Goal: Communication & Community: Participate in discussion

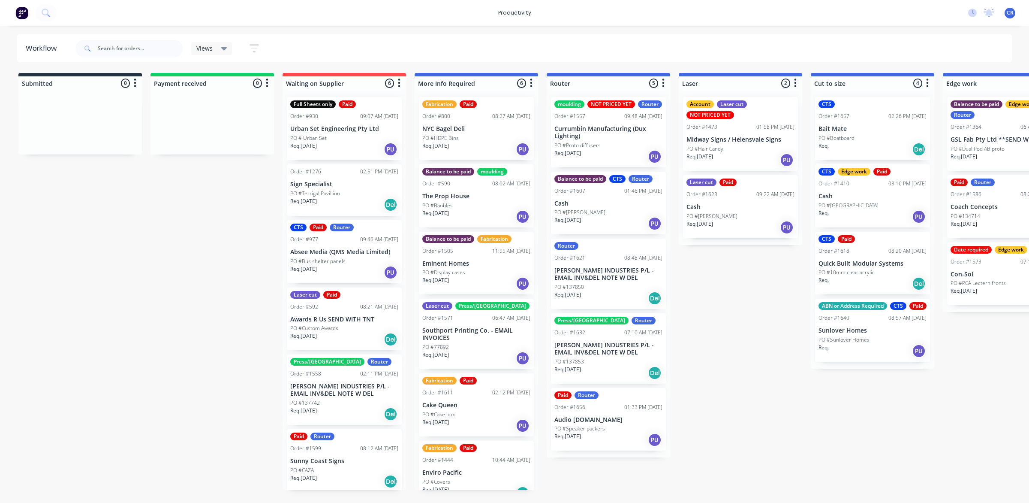
click at [586, 202] on p "Cash" at bounding box center [609, 203] width 108 height 7
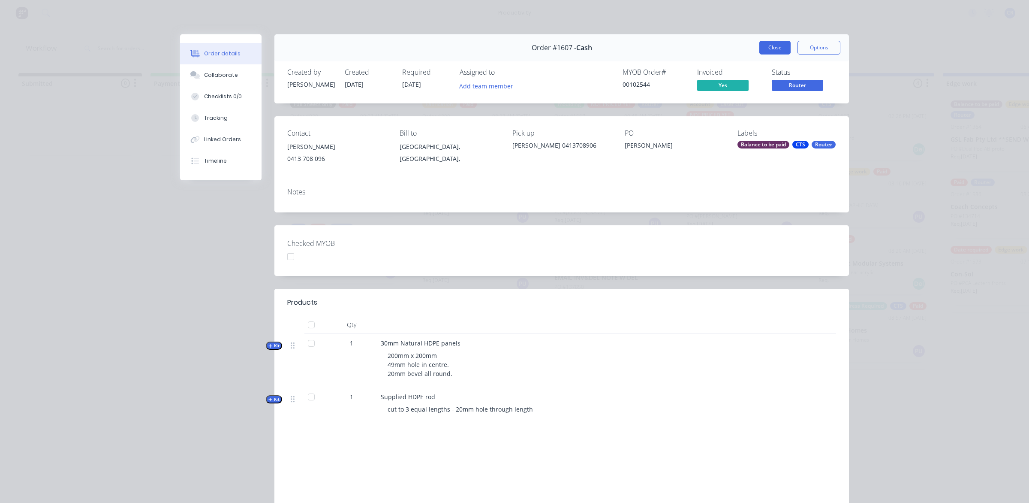
click at [767, 48] on button "Close" at bounding box center [775, 48] width 31 height 14
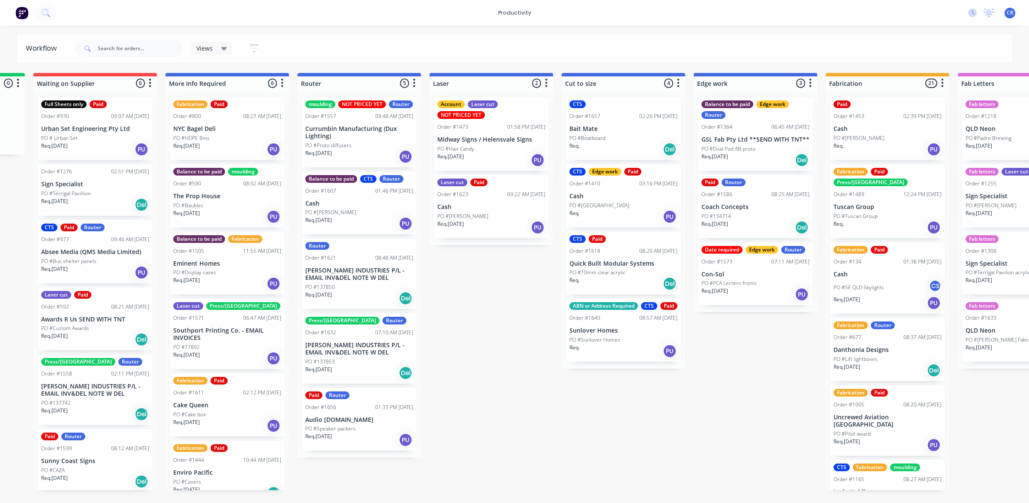
scroll to position [0, 268]
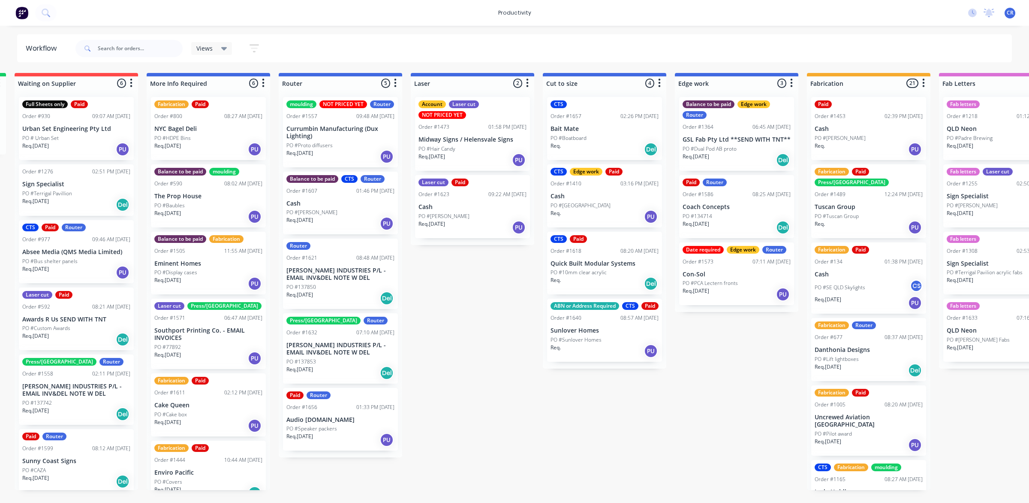
click at [856, 138] on div "PO #[PERSON_NAME]" at bounding box center [869, 138] width 108 height 8
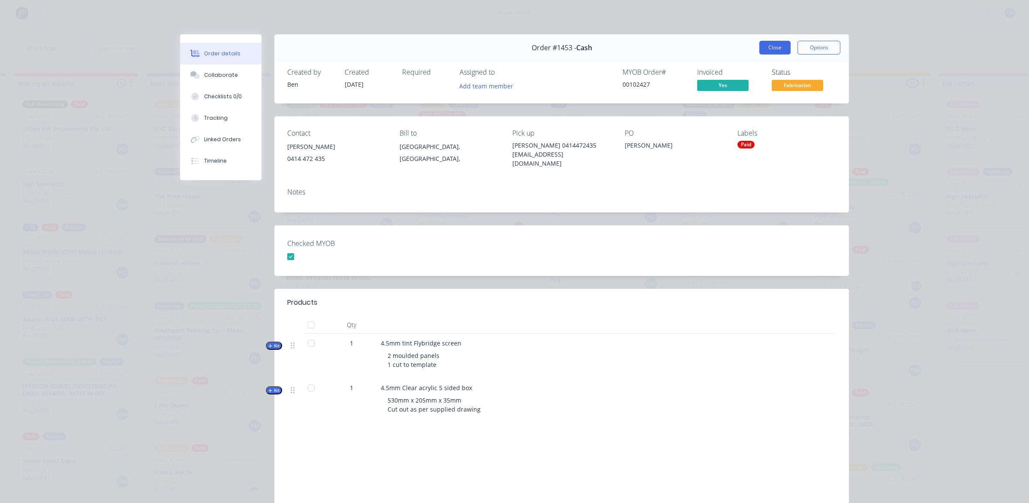
click at [767, 43] on button "Close" at bounding box center [775, 48] width 31 height 14
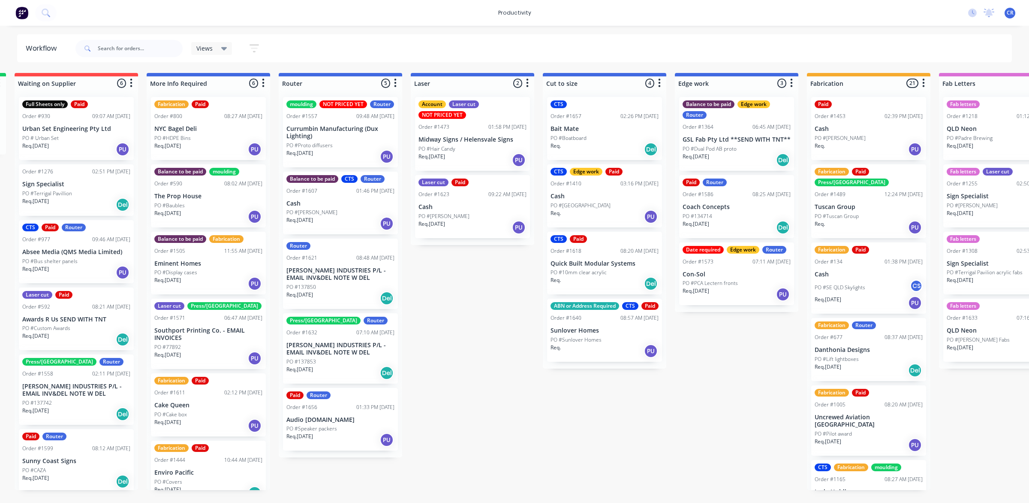
click at [860, 212] on div "PO #Tuscan Group" at bounding box center [869, 216] width 108 height 8
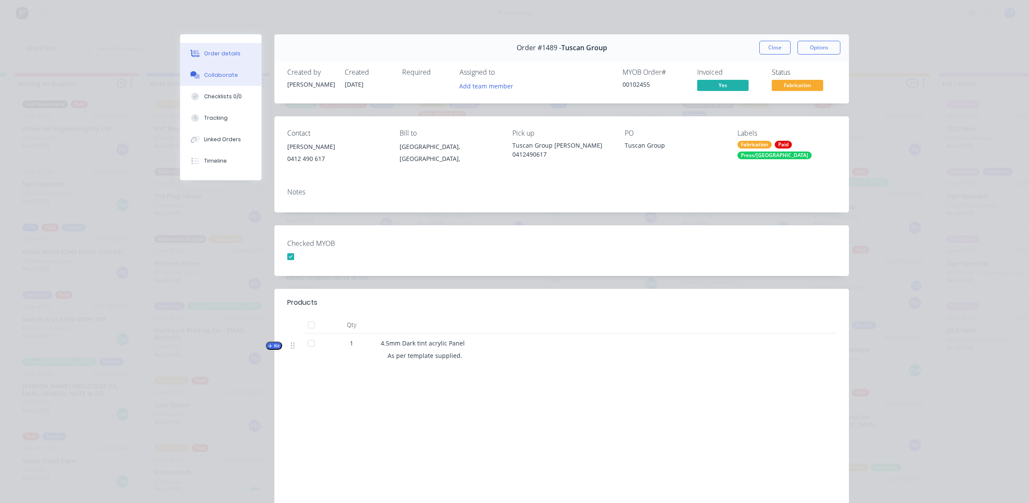
click at [216, 80] on button "Collaborate" at bounding box center [220, 74] width 81 height 21
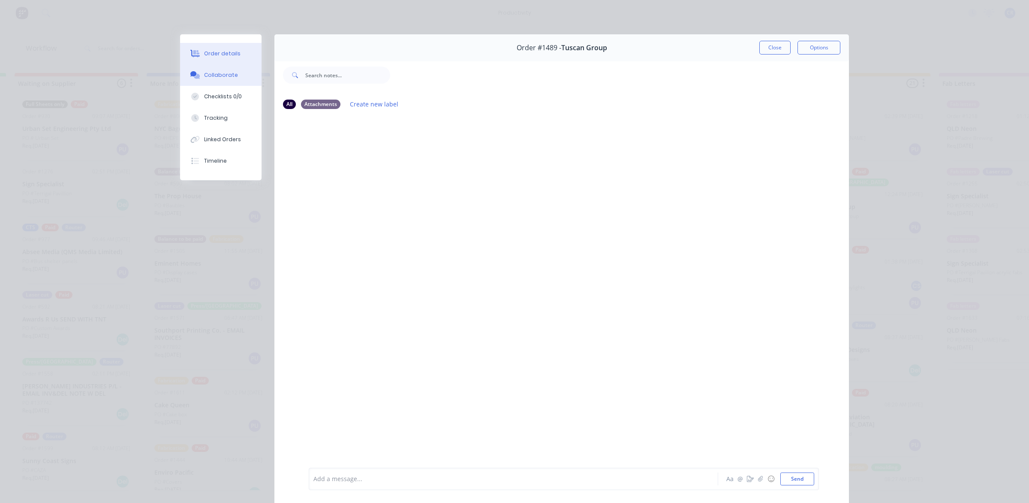
click at [222, 60] on button "Order details" at bounding box center [220, 53] width 81 height 21
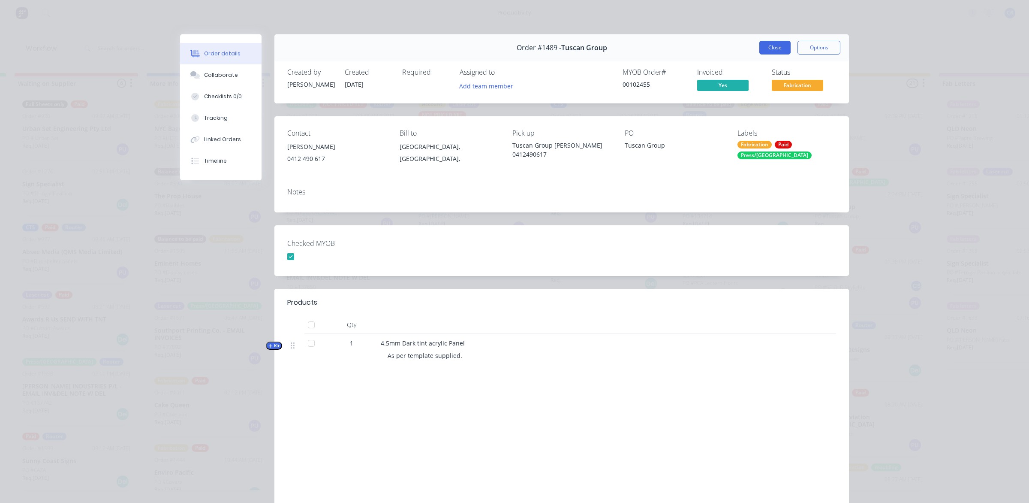
click at [769, 45] on button "Close" at bounding box center [775, 48] width 31 height 14
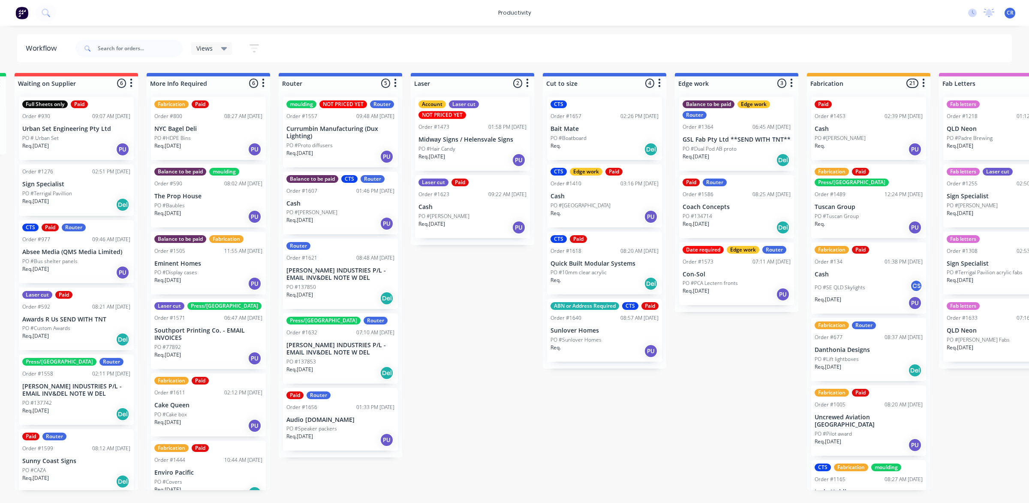
click at [864, 283] on p "PO #SE QLD Skylights" at bounding box center [840, 287] width 51 height 8
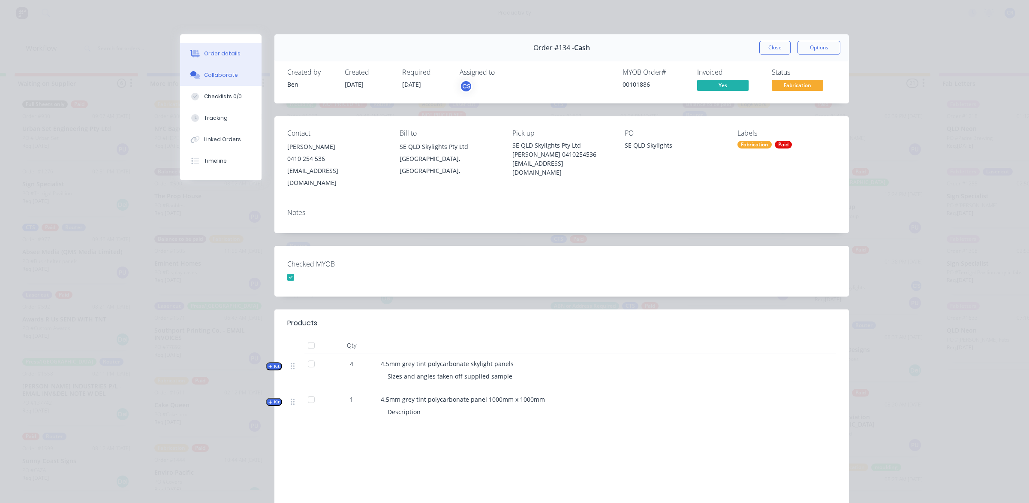
click at [215, 75] on div "Collaborate" at bounding box center [221, 75] width 34 height 8
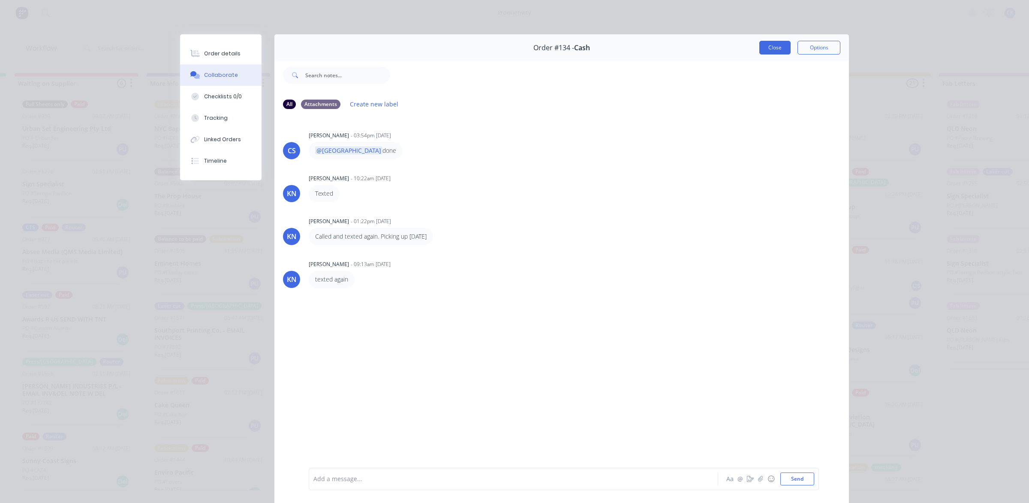
click at [771, 49] on button "Close" at bounding box center [775, 48] width 31 height 14
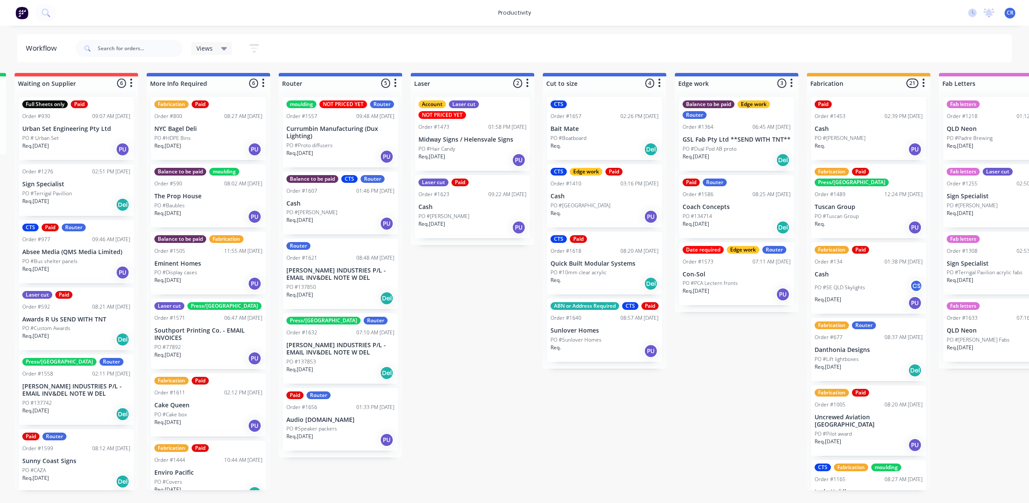
click at [883, 363] on div "Req. [DATE] Del" at bounding box center [869, 370] width 108 height 15
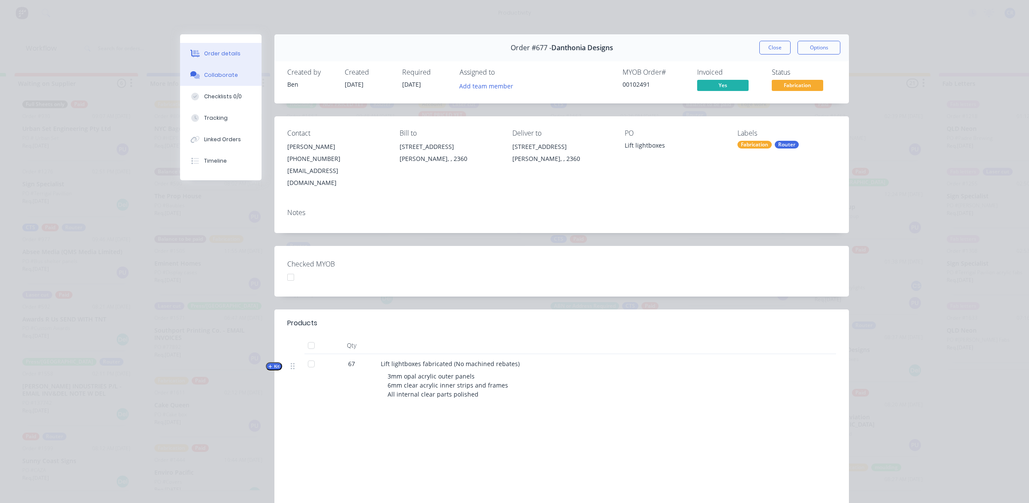
click at [221, 72] on div "Collaborate" at bounding box center [221, 75] width 34 height 8
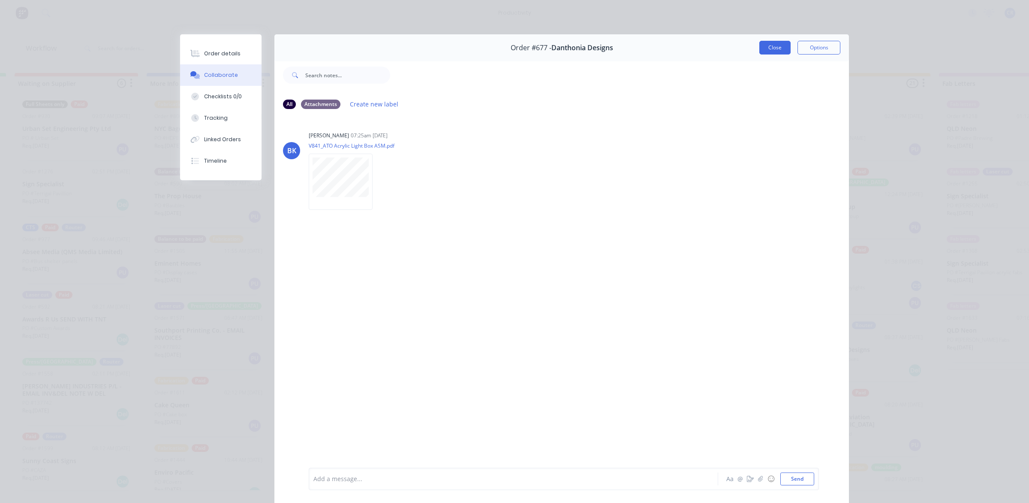
click at [760, 45] on button "Close" at bounding box center [775, 48] width 31 height 14
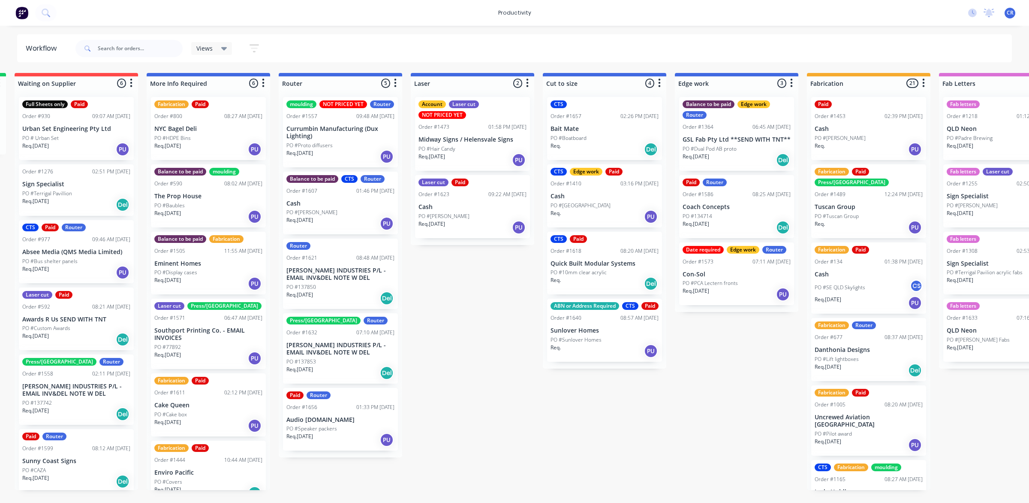
click at [873, 430] on div "PO #Pilot award" at bounding box center [869, 434] width 108 height 8
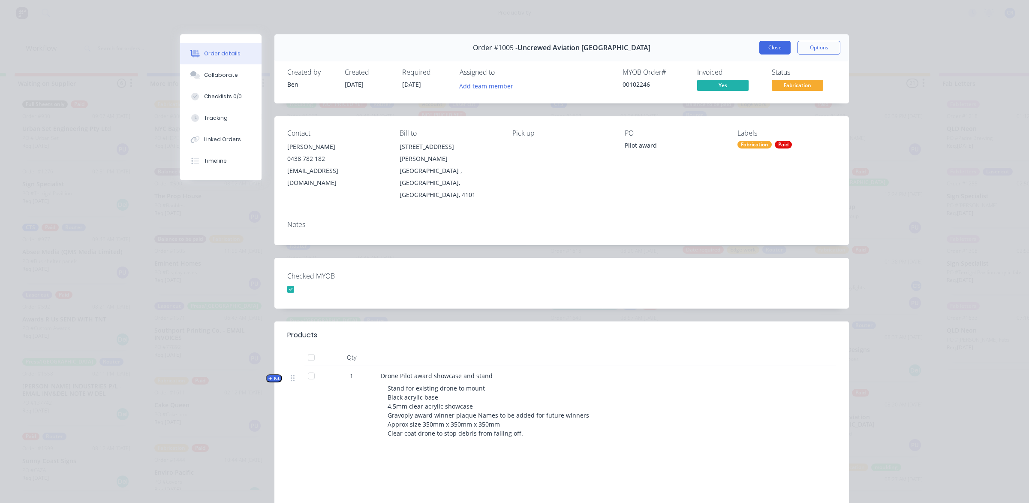
click at [769, 48] on button "Close" at bounding box center [775, 48] width 31 height 14
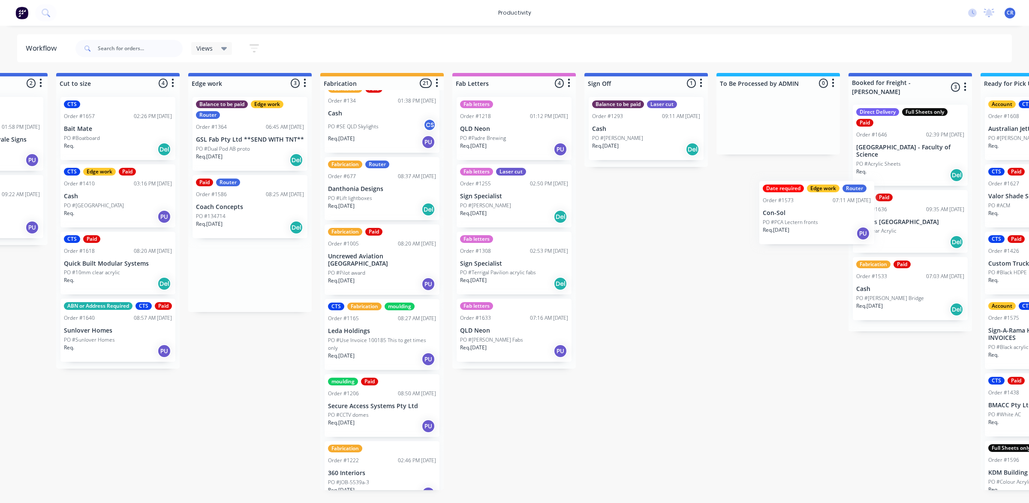
scroll to position [0, 757]
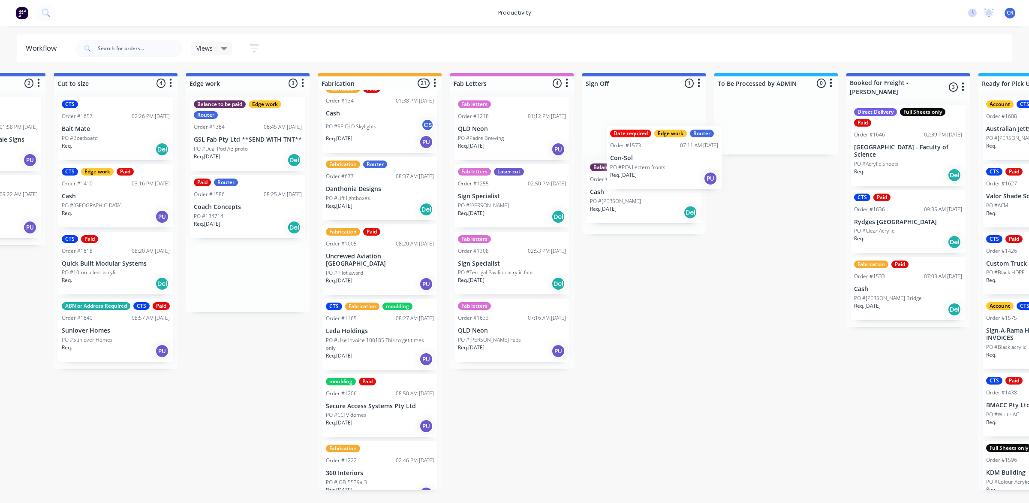
drag, startPoint x: 729, startPoint y: 283, endPoint x: 645, endPoint y: 142, distance: 164.5
click at [645, 142] on div "Submitted 0 Sort By Created date Required date Order number Customer name Most …" at bounding box center [263, 281] width 2052 height 417
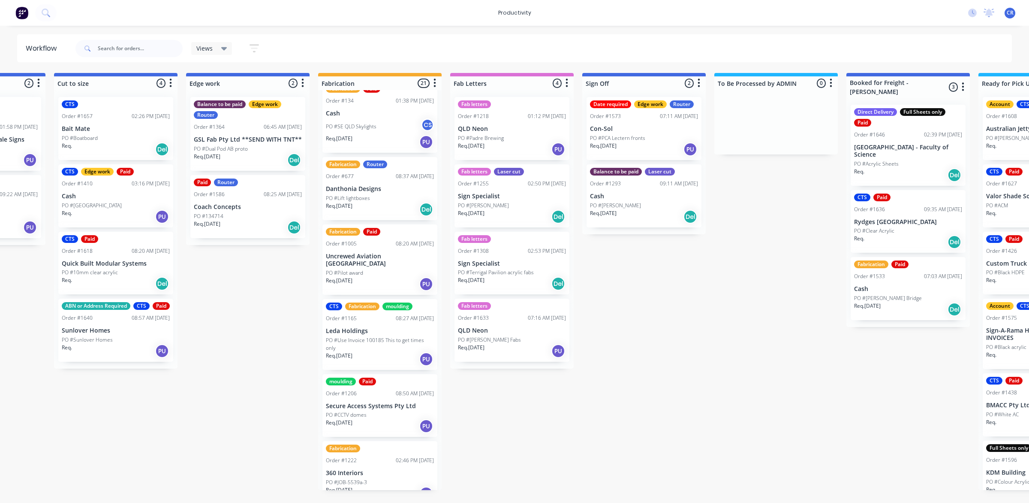
click at [644, 134] on p "PO #PCA Lectern fronts" at bounding box center [617, 138] width 55 height 8
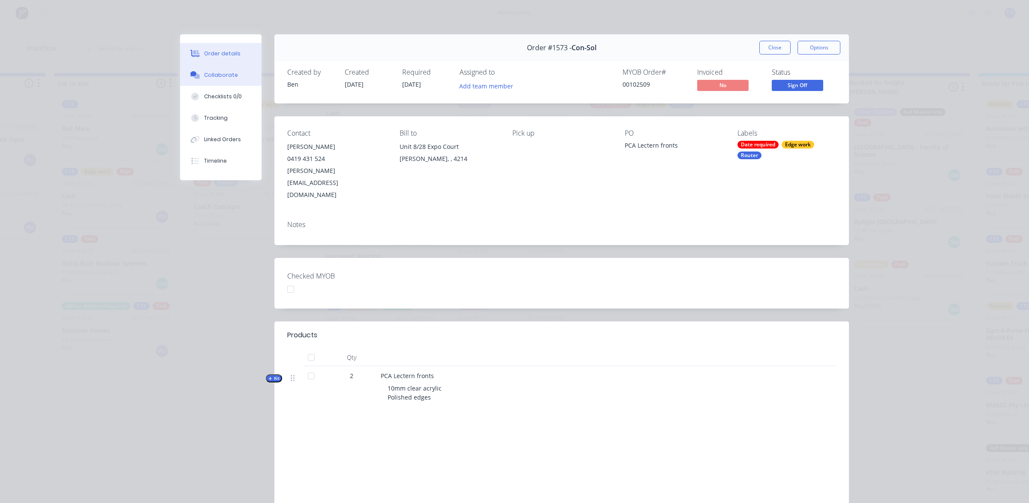
click at [213, 77] on div "Collaborate" at bounding box center [221, 75] width 34 height 8
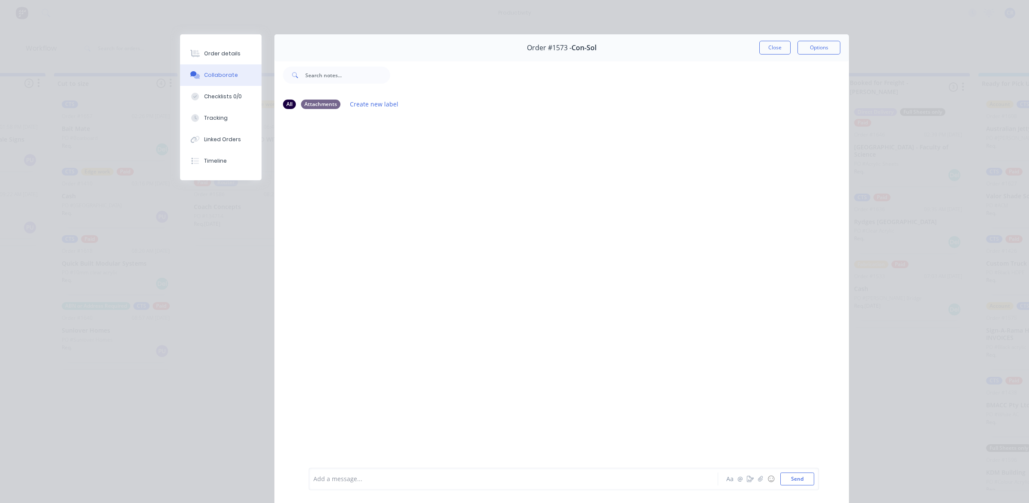
click at [395, 472] on div "Add a message..." at bounding box center [502, 478] width 376 height 13
click at [794, 483] on button "Send" at bounding box center [798, 478] width 34 height 13
click at [766, 46] on button "Close" at bounding box center [775, 48] width 31 height 14
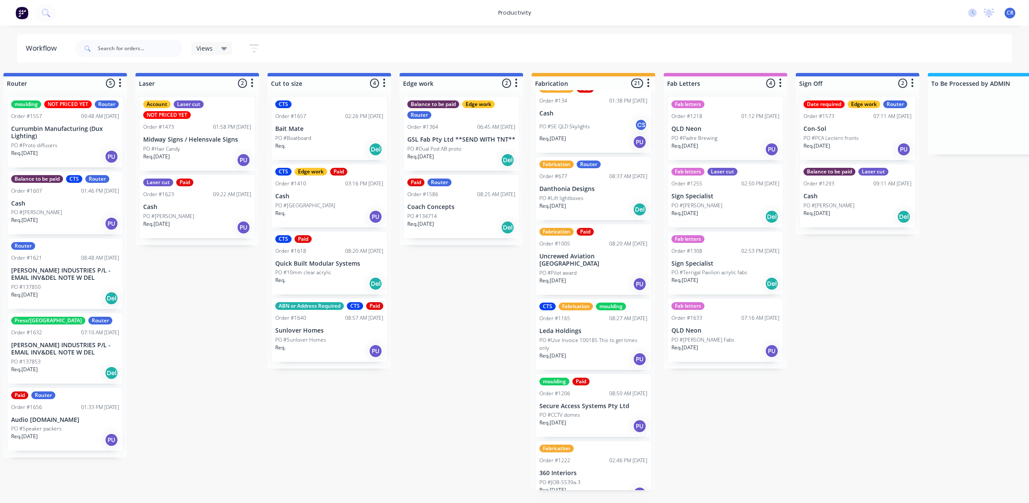
scroll to position [0, 489]
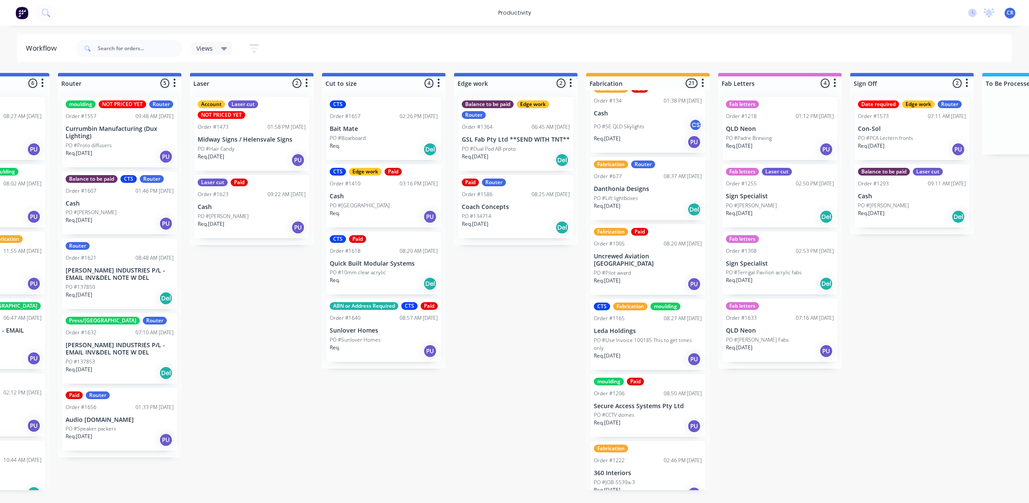
click at [485, 136] on p "GSL Fab Pty Ltd **SEND WITH TNT**" at bounding box center [516, 139] width 108 height 7
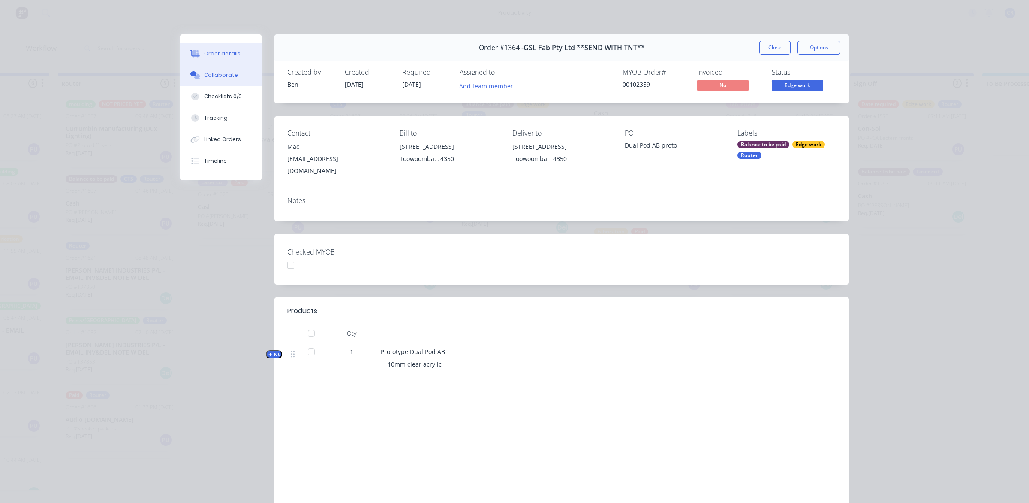
click at [236, 78] on button "Collaborate" at bounding box center [220, 74] width 81 height 21
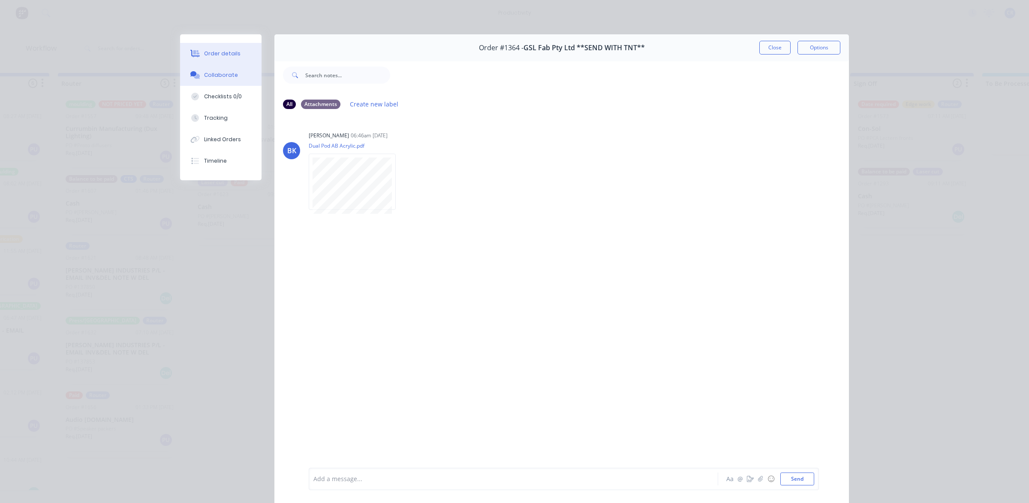
click at [243, 56] on button "Order details" at bounding box center [220, 53] width 81 height 21
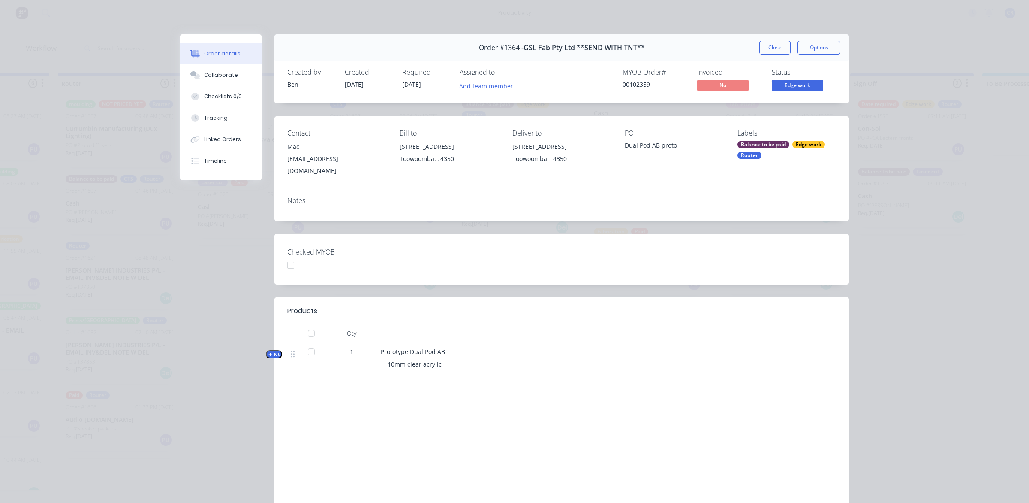
click at [775, 36] on div "Order #1364 - GSL Fab Pty Ltd **SEND WITH TNT** Close Options" at bounding box center [561, 47] width 575 height 27
click at [772, 44] on button "Close" at bounding box center [775, 48] width 31 height 14
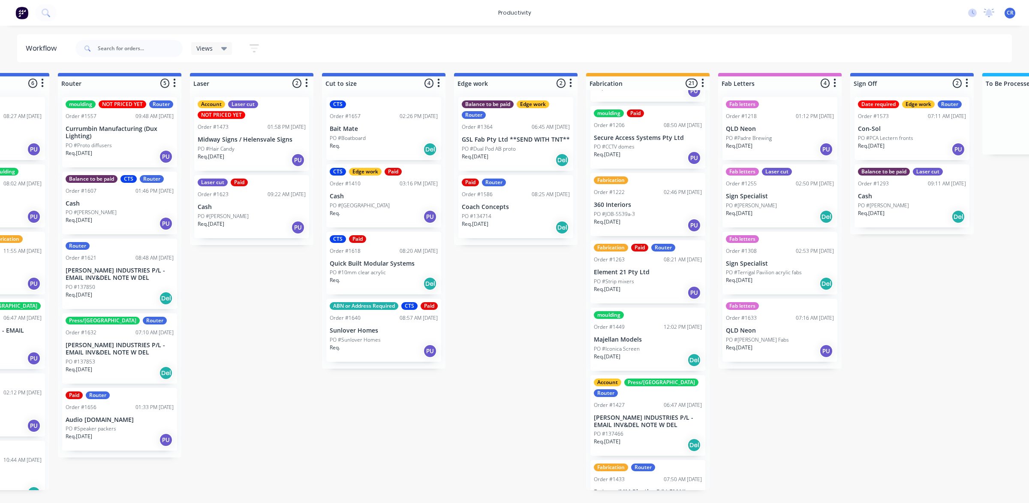
scroll to position [482, 0]
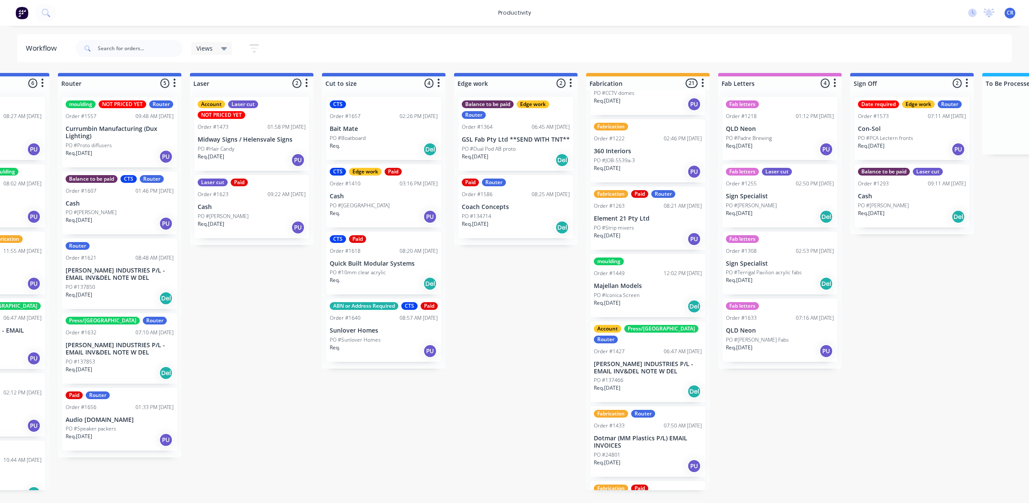
click at [643, 360] on p "[PERSON_NAME] INDUSTRIES P/L - EMAIL INV&DEL NOTE W DEL" at bounding box center [648, 367] width 108 height 15
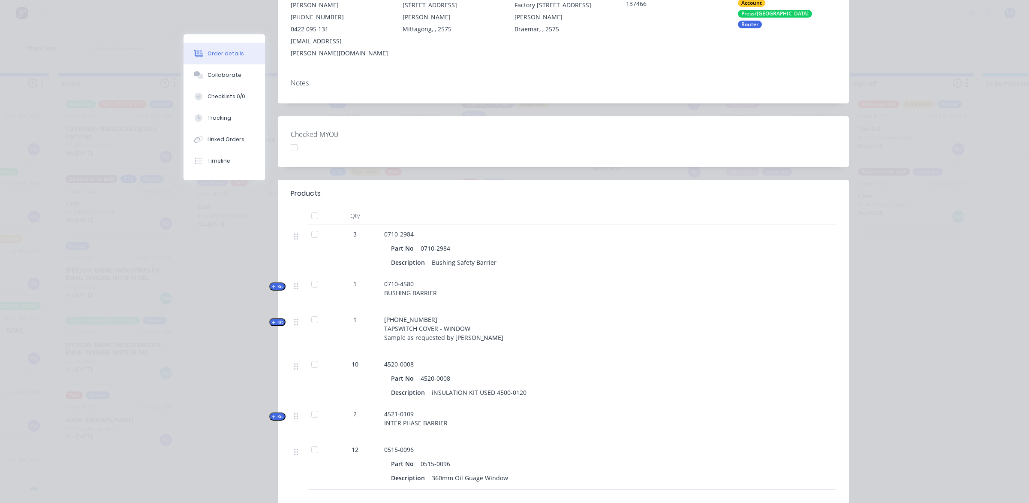
scroll to position [0, 0]
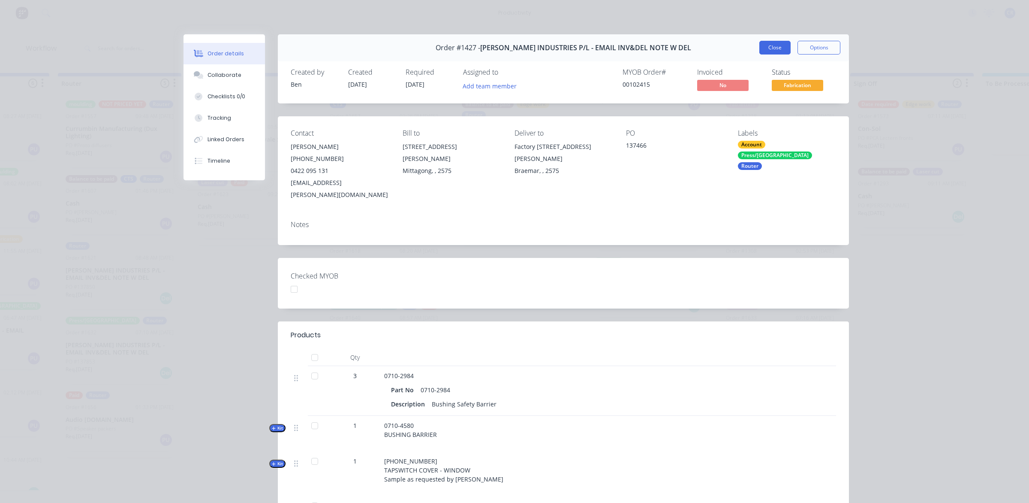
click at [762, 51] on button "Close" at bounding box center [775, 48] width 31 height 14
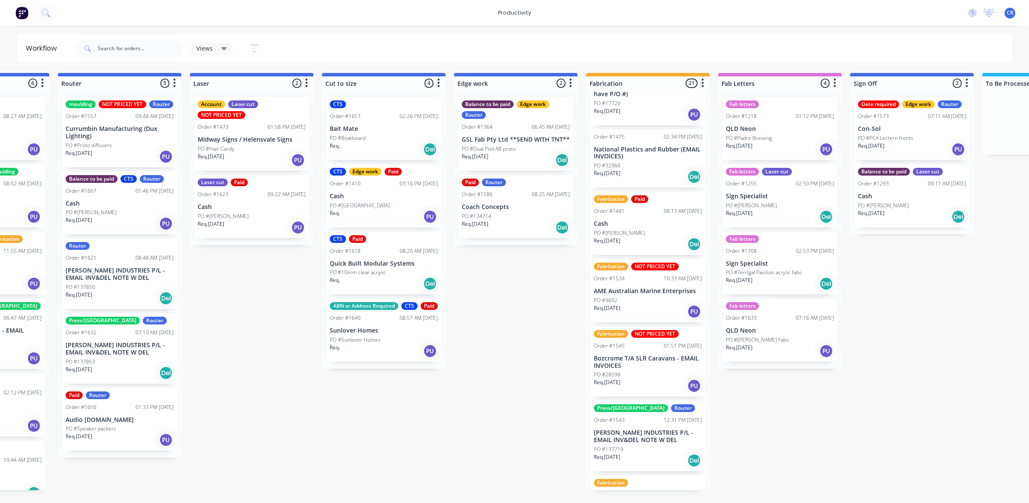
scroll to position [911, 0]
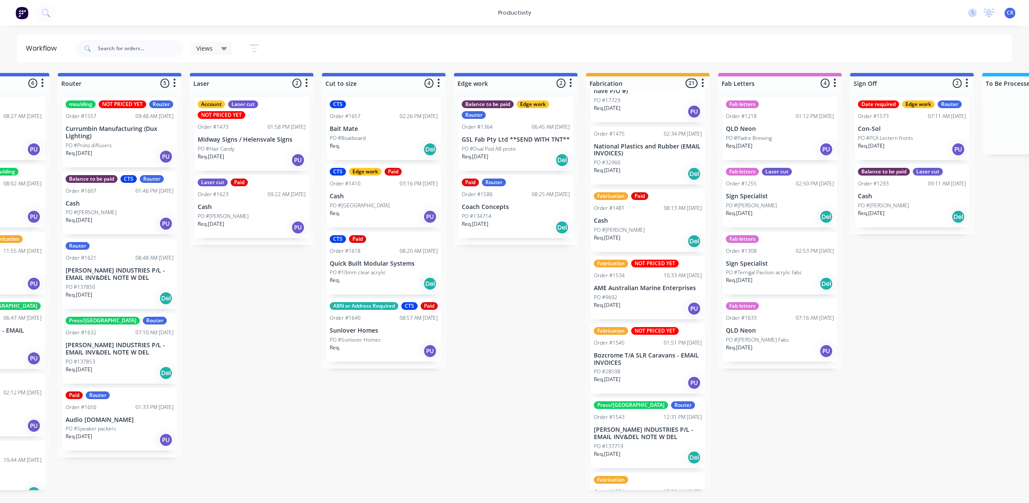
click at [655, 450] on div "Req. [DATE] Del" at bounding box center [648, 457] width 108 height 15
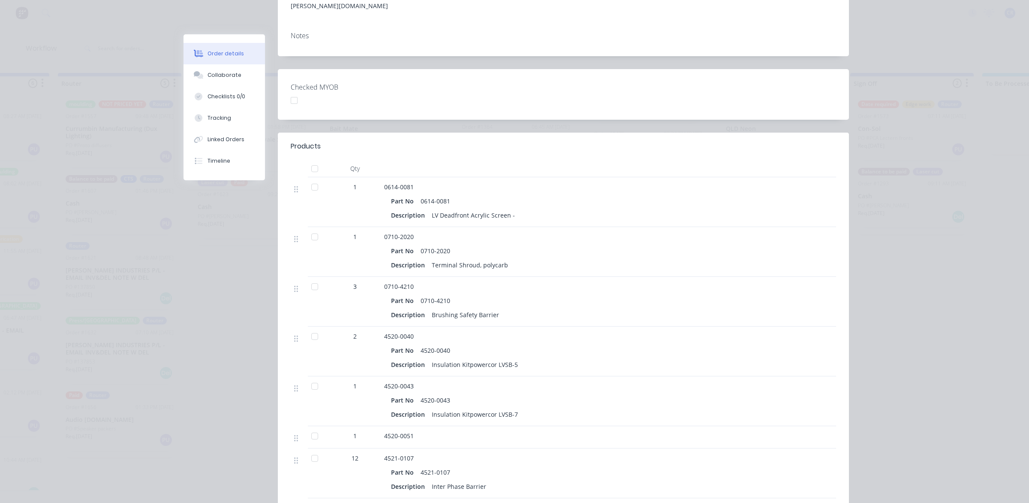
scroll to position [214, 0]
